Goal: Task Accomplishment & Management: Manage account settings

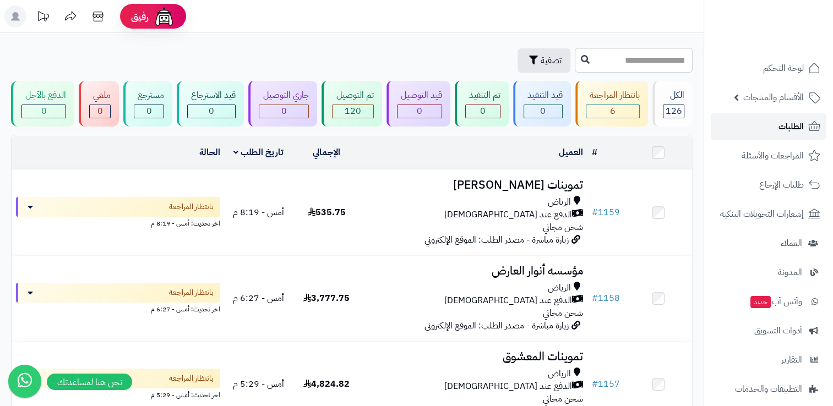
click at [752, 127] on link "الطلبات" at bounding box center [768, 126] width 116 height 26
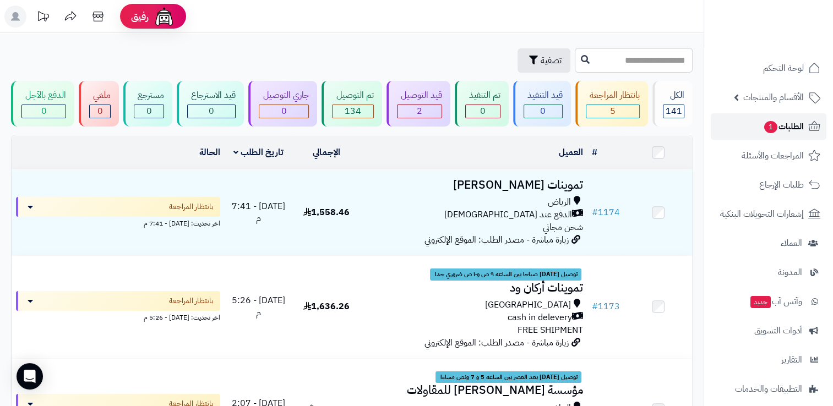
click at [769, 130] on span "1" at bounding box center [770, 127] width 13 height 12
click at [796, 124] on span "الطلبات 1" at bounding box center [783, 126] width 41 height 15
click at [774, 124] on span "1" at bounding box center [770, 127] width 13 height 12
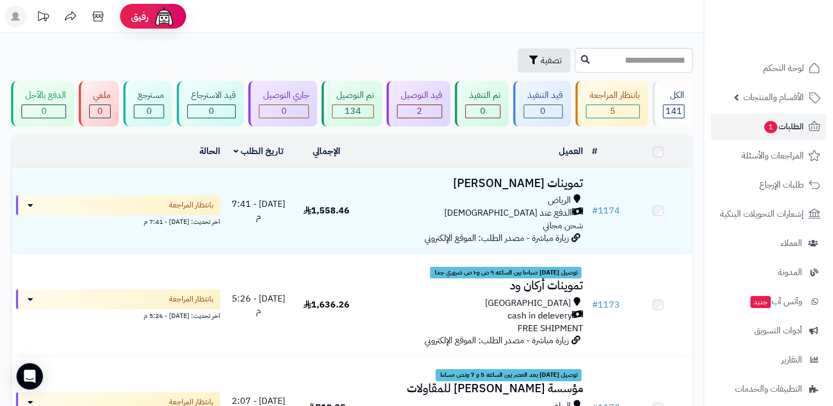
click at [774, 124] on span "1" at bounding box center [770, 127] width 13 height 12
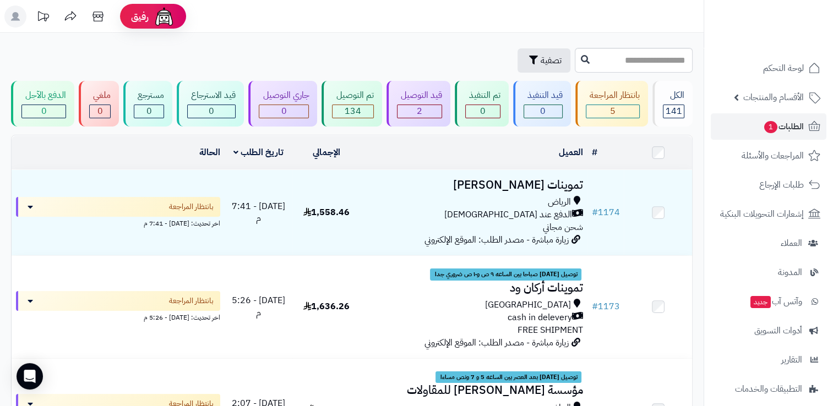
click at [774, 124] on span "1" at bounding box center [770, 127] width 13 height 12
click at [777, 130] on span "الطلبات 1" at bounding box center [783, 126] width 41 height 15
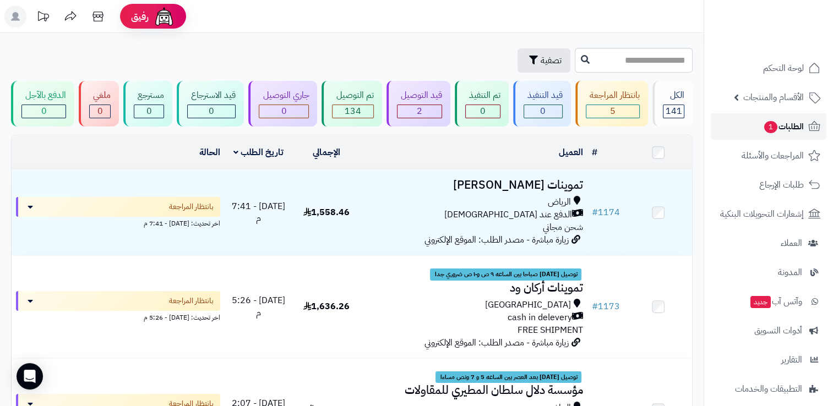
click at [777, 130] on span "الطلبات 1" at bounding box center [783, 126] width 41 height 15
click at [778, 130] on span "الطلبات 1" at bounding box center [783, 126] width 41 height 15
